Goal: Task Accomplishment & Management: Complete application form

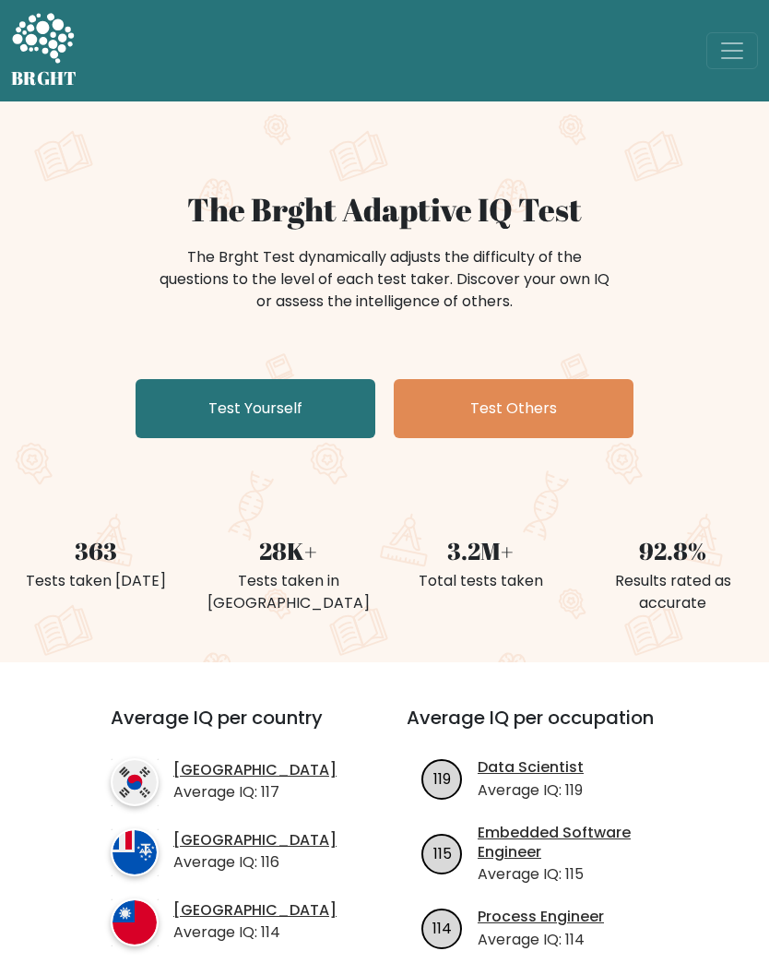
click at [325, 407] on link "Test Yourself" at bounding box center [256, 408] width 240 height 59
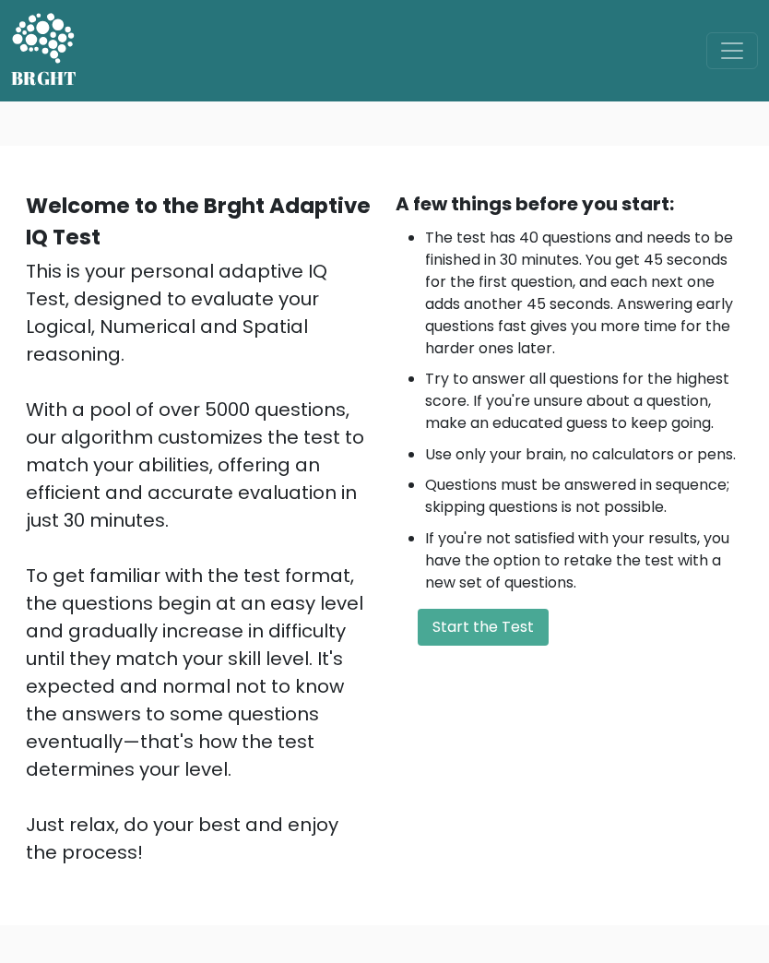
click at [514, 629] on button "Start the Test" at bounding box center [483, 627] width 131 height 37
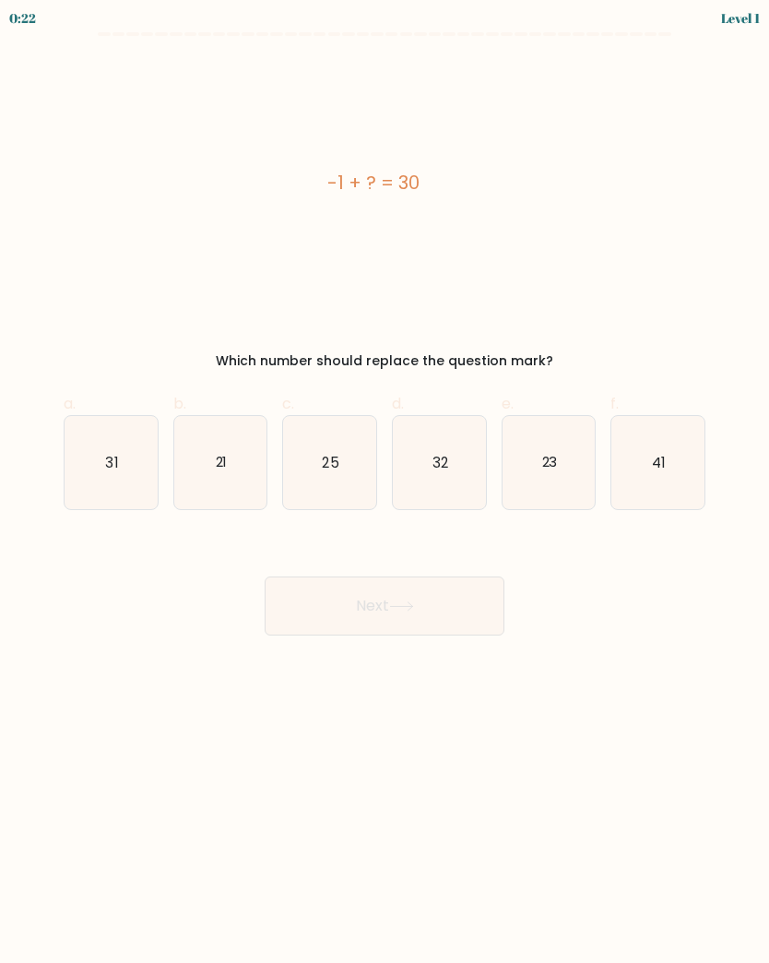
click at [131, 470] on icon "31" at bounding box center [111, 462] width 93 height 93
click at [385, 482] on input "a. 31" at bounding box center [385, 488] width 1 height 12
radio input "true"
click at [411, 608] on icon at bounding box center [401, 607] width 25 height 10
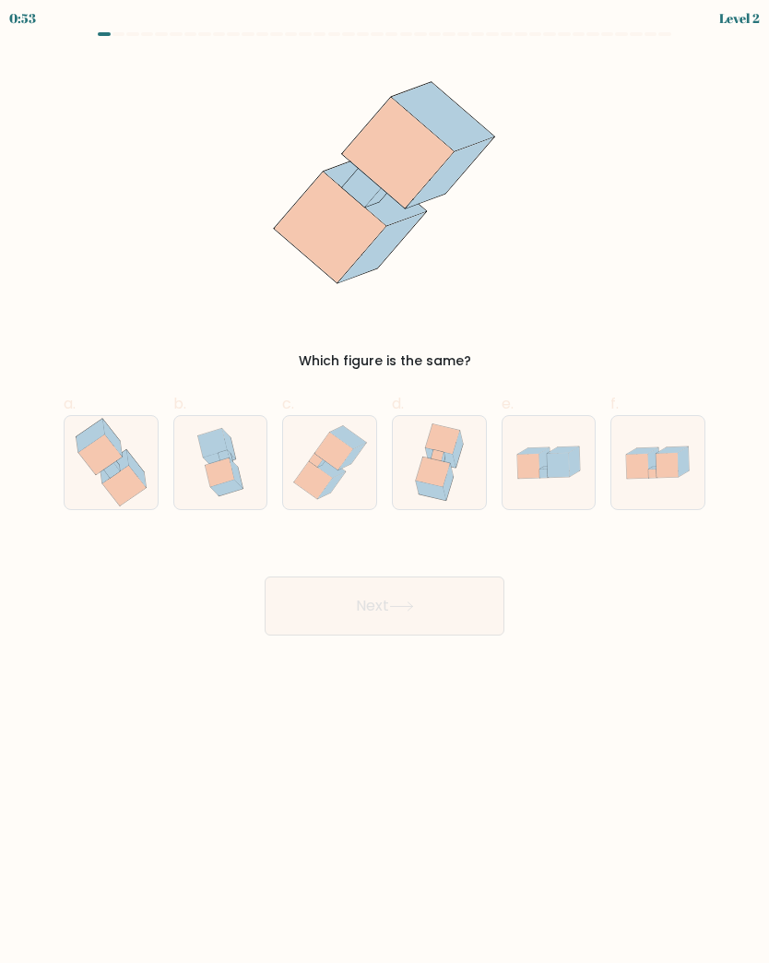
click at [115, 477] on icon at bounding box center [123, 486] width 43 height 41
click at [385, 482] on input "a." at bounding box center [385, 488] width 1 height 12
radio input "true"
click at [450, 467] on icon at bounding box center [448, 482] width 10 height 37
click at [386, 482] on input "d." at bounding box center [385, 488] width 1 height 12
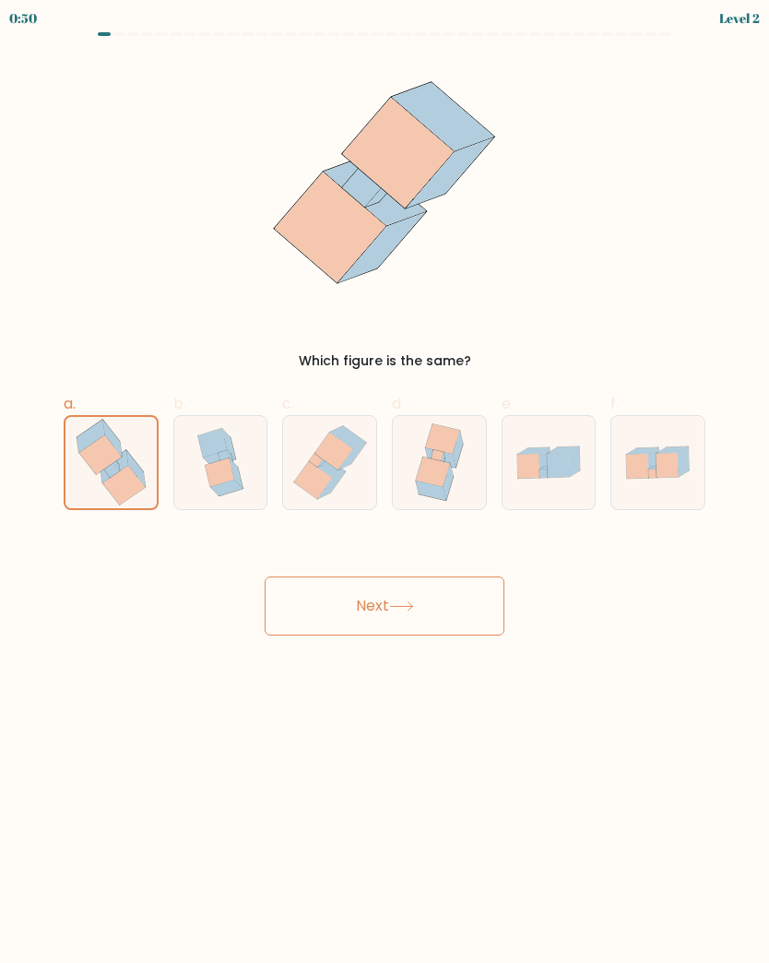
radio input "true"
click at [435, 609] on button "Next" at bounding box center [385, 606] width 240 height 59
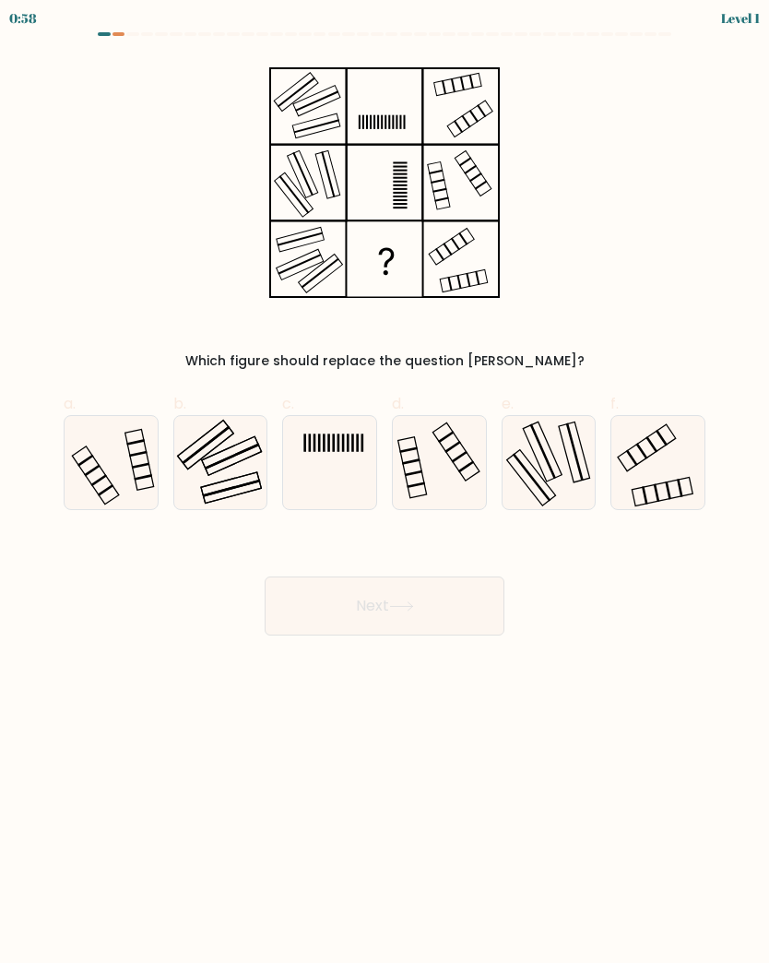
click at [341, 468] on icon at bounding box center [329, 462] width 93 height 93
click at [385, 482] on input "c." at bounding box center [385, 488] width 1 height 12
radio input "true"
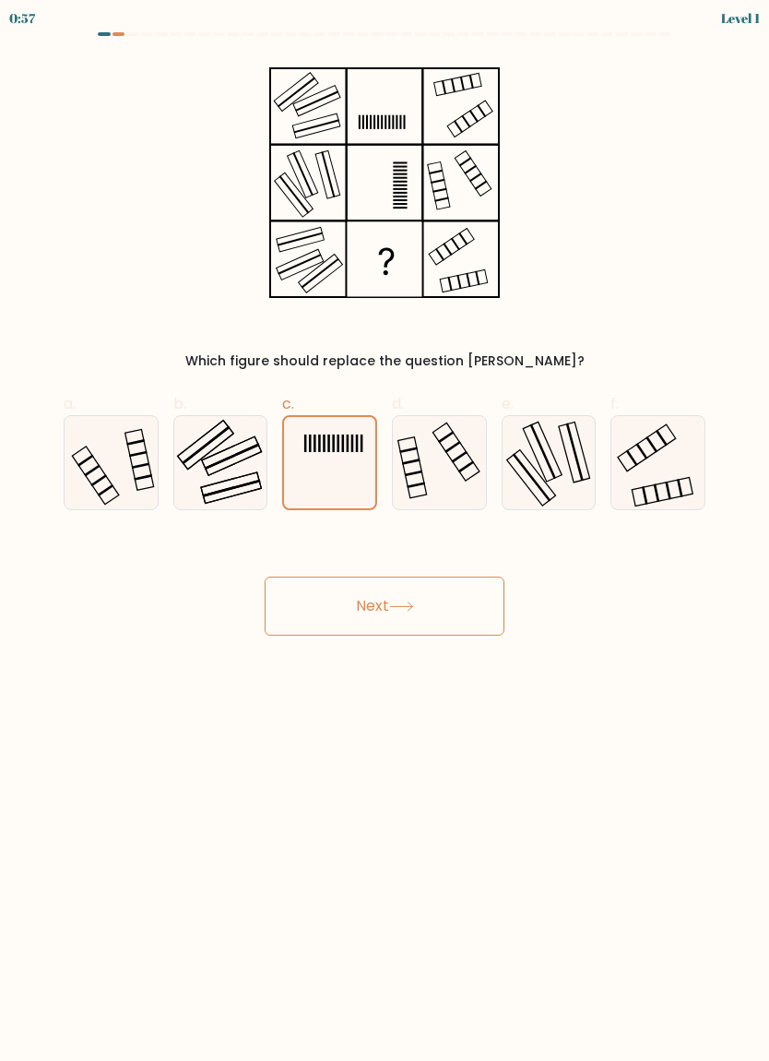
click at [451, 610] on button "Next" at bounding box center [385, 606] width 240 height 59
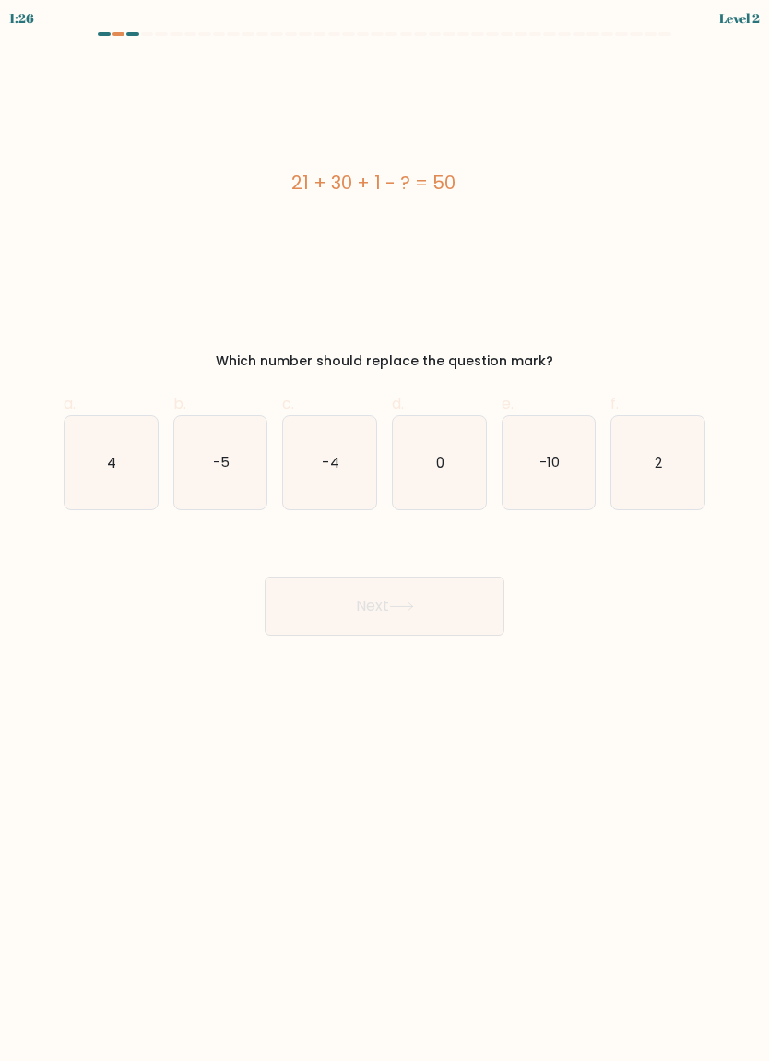
click at [669, 470] on icon "2" at bounding box center [658, 462] width 93 height 93
click at [386, 530] on input "f. 2" at bounding box center [385, 536] width 1 height 12
radio input "true"
click at [446, 603] on button "Next" at bounding box center [385, 606] width 240 height 59
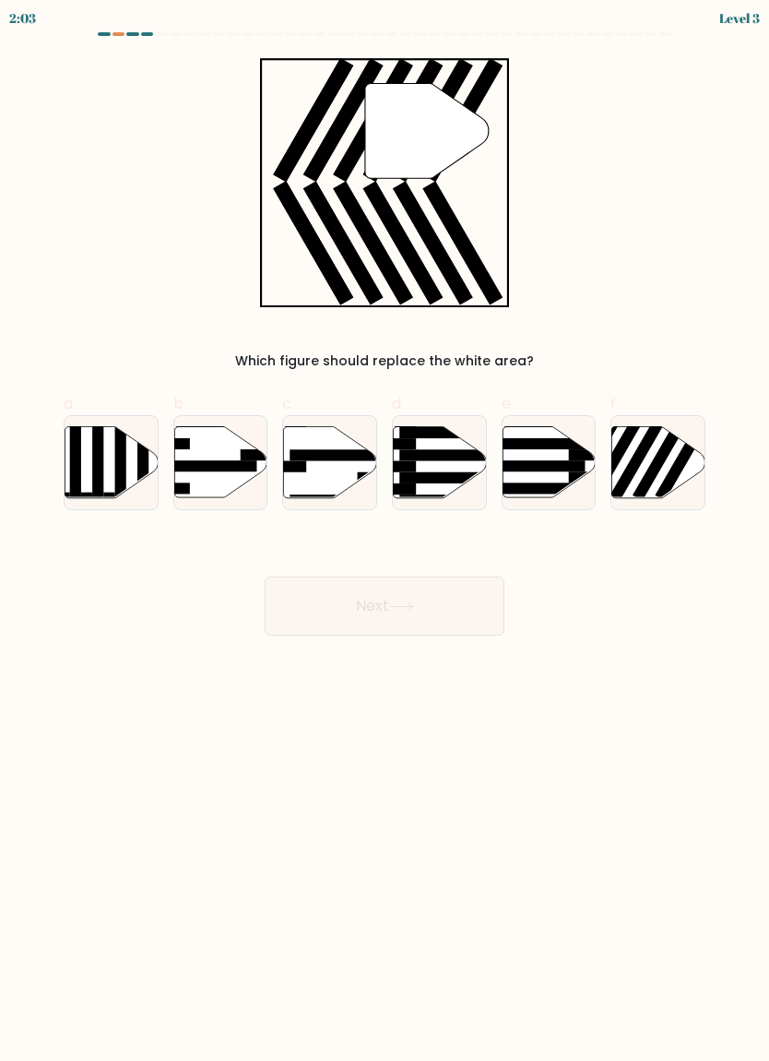
click at [661, 459] on rect at bounding box center [663, 454] width 60 height 93
click at [386, 530] on input "f." at bounding box center [385, 536] width 1 height 12
radio input "true"
click at [455, 610] on button "Next" at bounding box center [385, 606] width 240 height 59
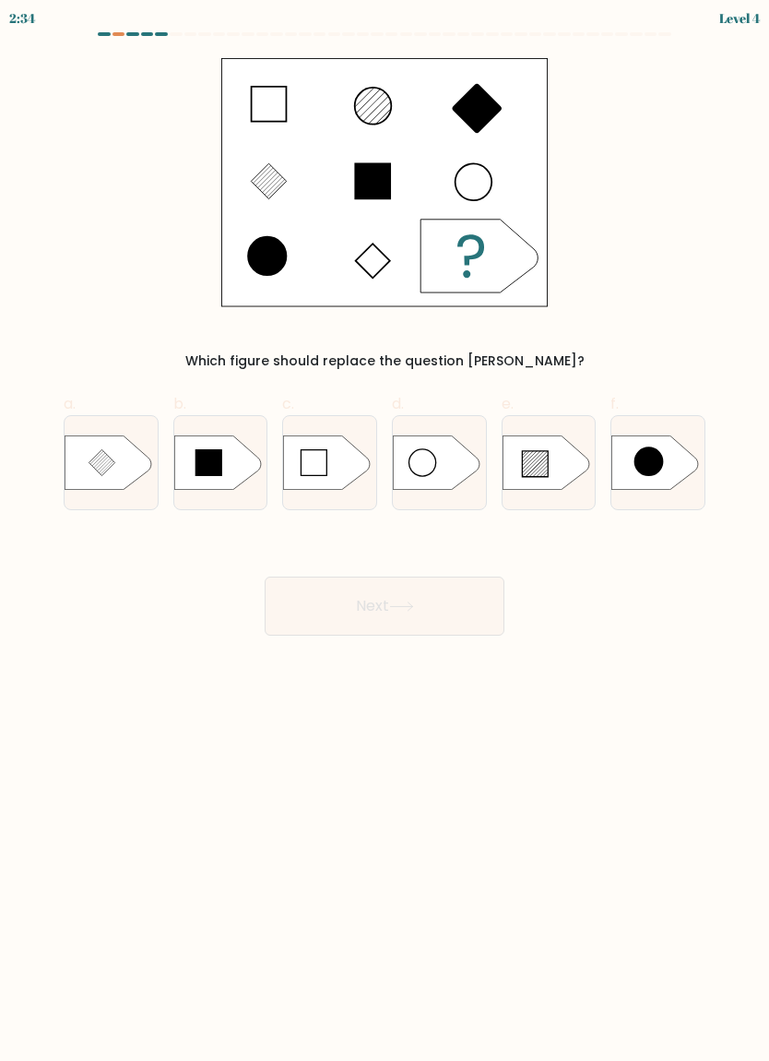
click at [550, 463] on icon at bounding box center [546, 462] width 87 height 54
click at [386, 530] on input "e." at bounding box center [385, 536] width 1 height 12
radio input "true"
click at [434, 604] on button "Next" at bounding box center [385, 606] width 240 height 59
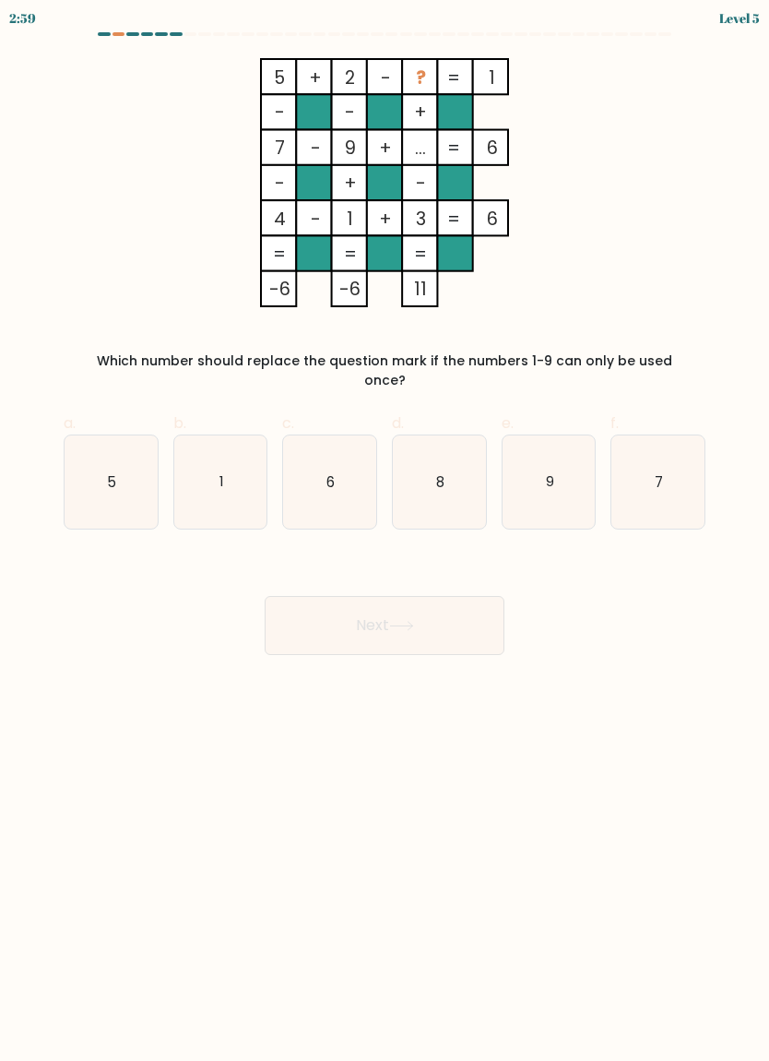
click at [329, 471] on text "6" at bounding box center [331, 480] width 8 height 19
click at [385, 530] on input "c. 6" at bounding box center [385, 536] width 1 height 12
radio input "true"
click at [380, 626] on button "Next" at bounding box center [385, 625] width 240 height 59
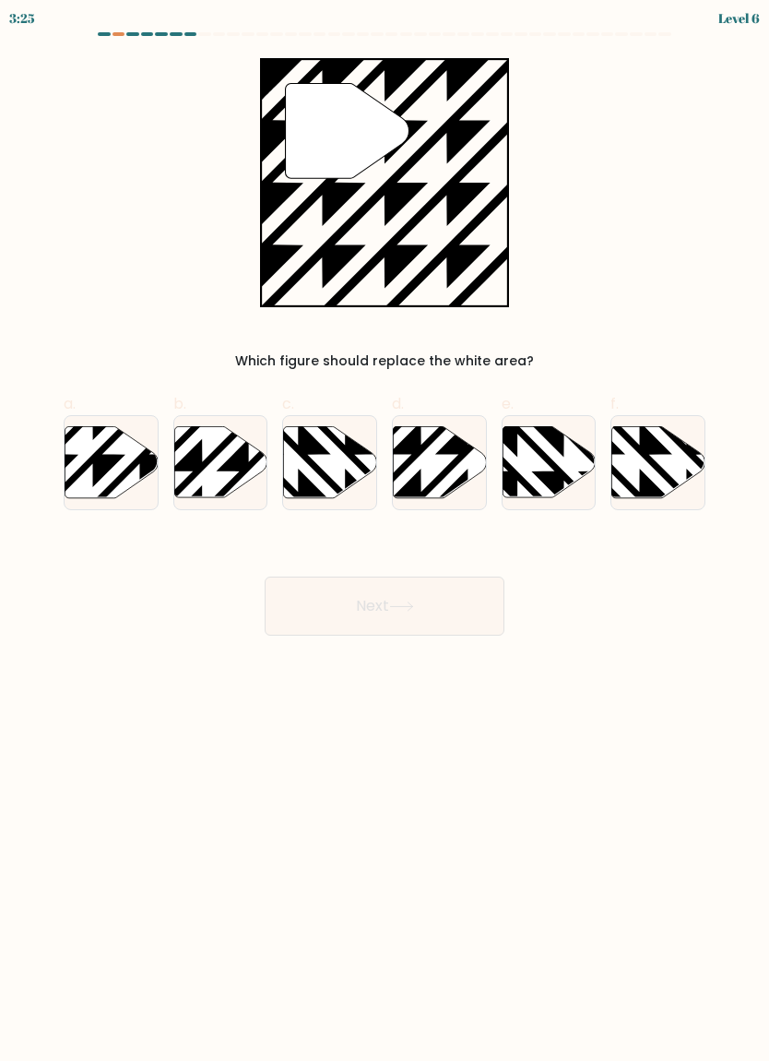
click at [134, 472] on icon at bounding box center [111, 461] width 93 height 71
click at [385, 530] on input "a." at bounding box center [385, 536] width 1 height 12
radio input "true"
click at [367, 602] on button "Next" at bounding box center [385, 606] width 240 height 59
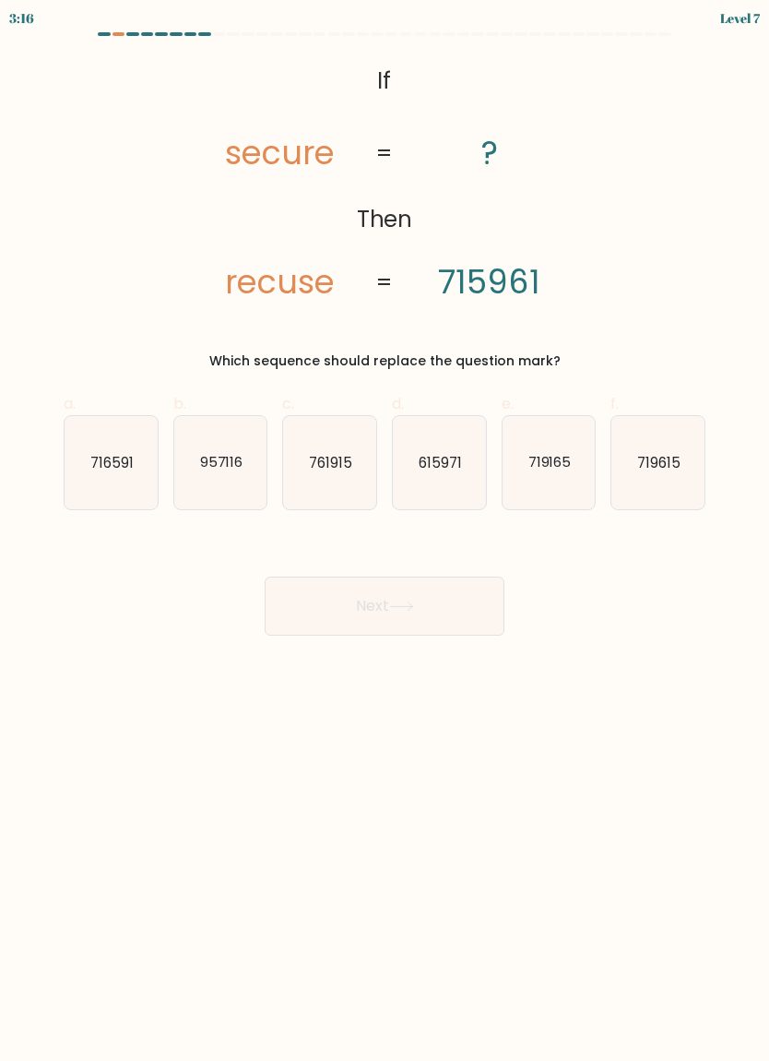
click at [453, 462] on text "615971" at bounding box center [440, 461] width 43 height 19
click at [386, 530] on input "d. 615971" at bounding box center [385, 536] width 1 height 12
radio input "true"
click at [444, 612] on button "Next" at bounding box center [385, 606] width 240 height 59
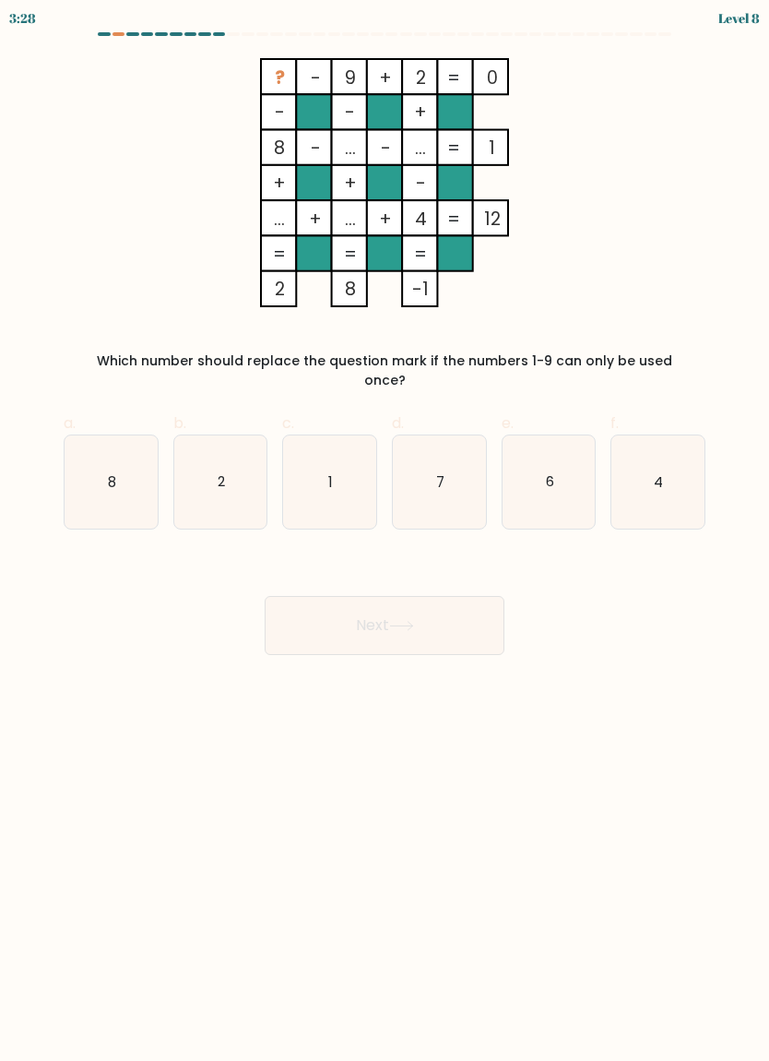
click at [142, 482] on icon "8" at bounding box center [111, 481] width 93 height 93
click at [385, 530] on input "a. 8" at bounding box center [385, 536] width 1 height 12
radio input "true"
click at [392, 614] on button "Next" at bounding box center [385, 625] width 240 height 59
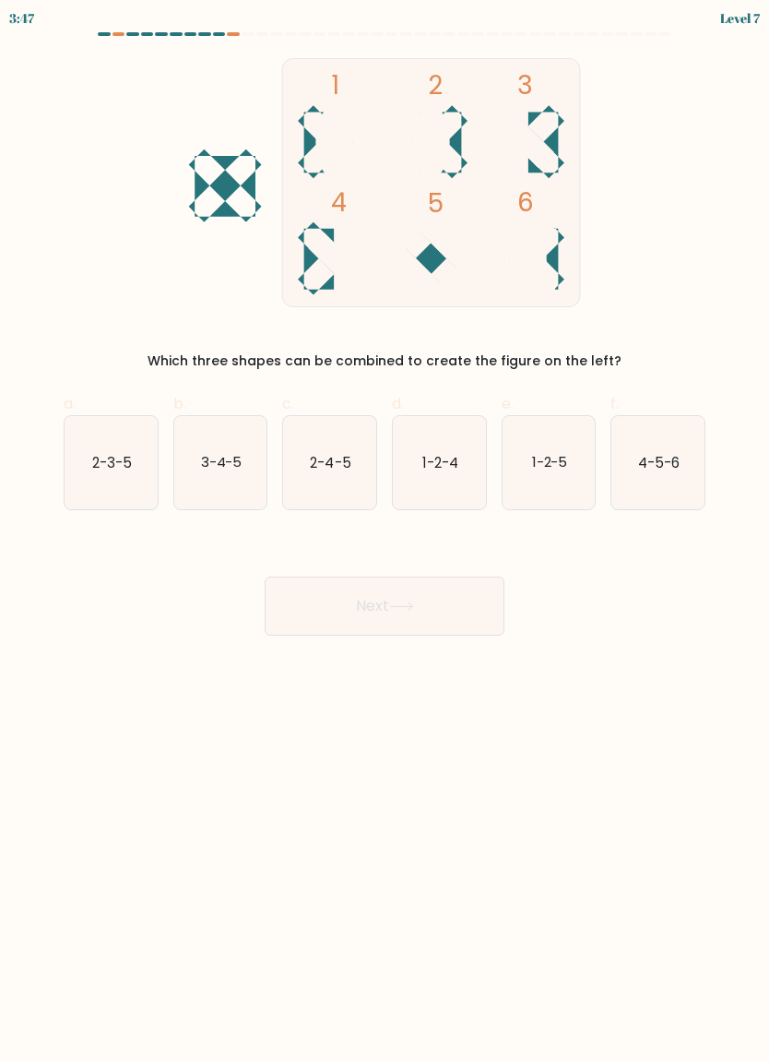
click at [458, 471] on text "1-2-4" at bounding box center [441, 461] width 36 height 19
click at [386, 530] on input "d. 1-2-4" at bounding box center [385, 536] width 1 height 12
radio input "true"
click at [450, 608] on button "Next" at bounding box center [385, 606] width 240 height 59
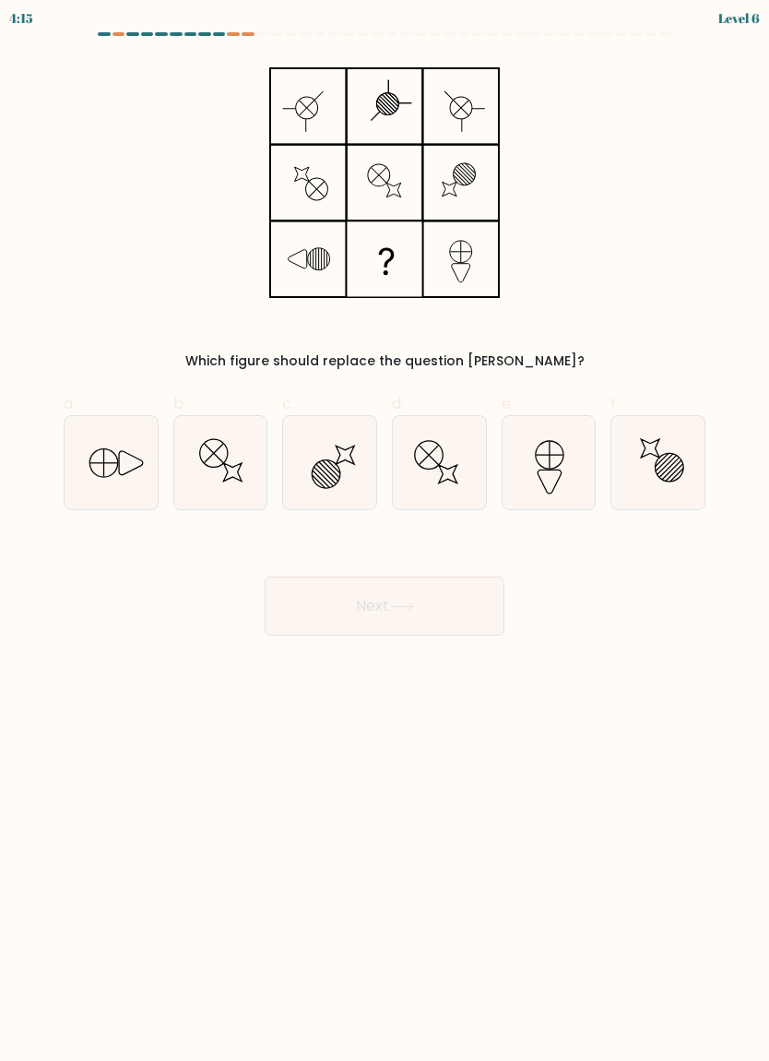
click at [134, 474] on icon at bounding box center [111, 462] width 93 height 93
click at [385, 530] on input "a." at bounding box center [385, 536] width 1 height 12
radio input "true"
click at [401, 607] on icon at bounding box center [401, 607] width 25 height 10
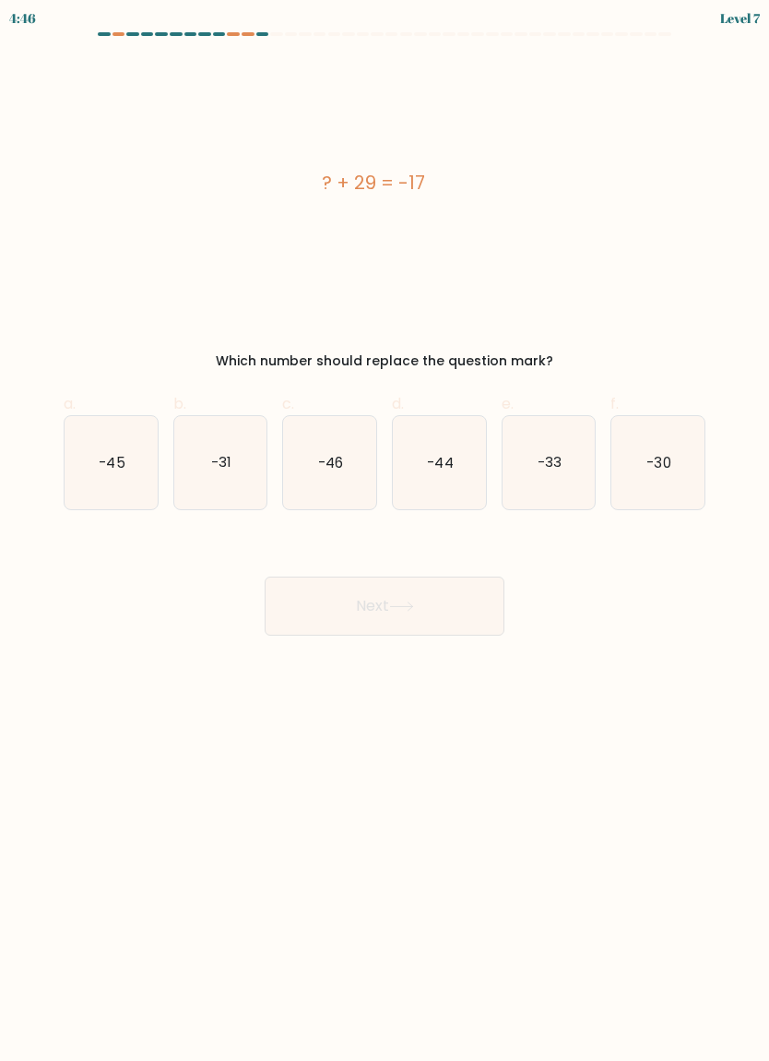
click at [670, 452] on icon "-30" at bounding box center [658, 462] width 93 height 93
click at [386, 530] on input "f. -30" at bounding box center [385, 536] width 1 height 12
radio input "true"
click at [455, 600] on button "Next" at bounding box center [385, 606] width 240 height 59
